Goal: Transaction & Acquisition: Download file/media

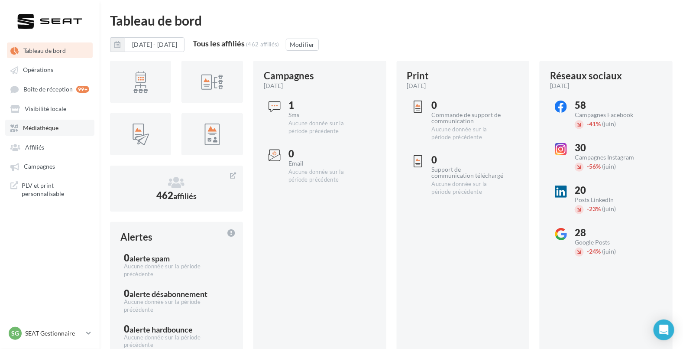
click at [35, 123] on link "Médiathèque" at bounding box center [49, 128] width 89 height 16
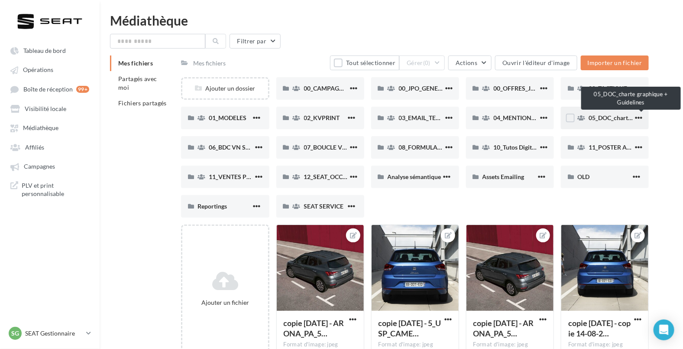
click at [602, 114] on span "05_DOC_charte graphique + Guidelines" at bounding box center [642, 117] width 106 height 7
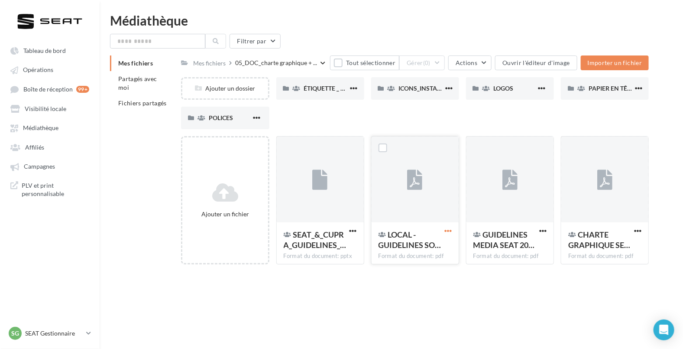
click at [446, 229] on span "button" at bounding box center [447, 230] width 7 height 7
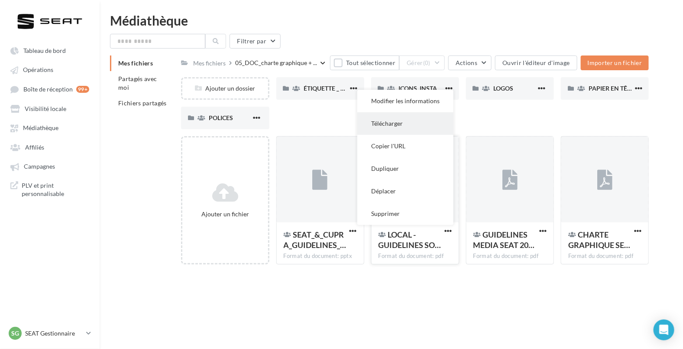
click at [403, 123] on button "Télécharger" at bounding box center [405, 123] width 96 height 23
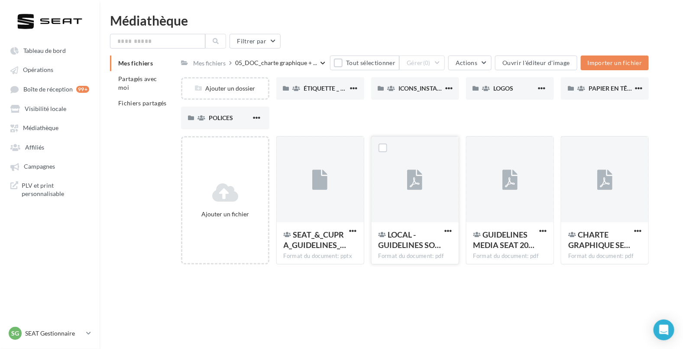
click at [470, 291] on div "Tableau de bord Opérations Affiliés" at bounding box center [341, 188] width 683 height 349
click at [545, 230] on span "button" at bounding box center [542, 230] width 7 height 7
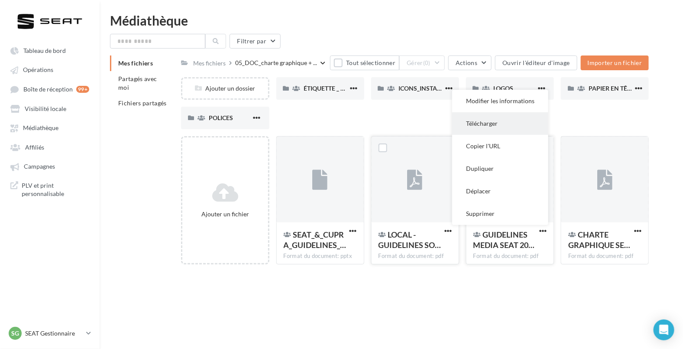
click at [501, 123] on button "Télécharger" at bounding box center [500, 123] width 96 height 23
